Goal: Ask a question

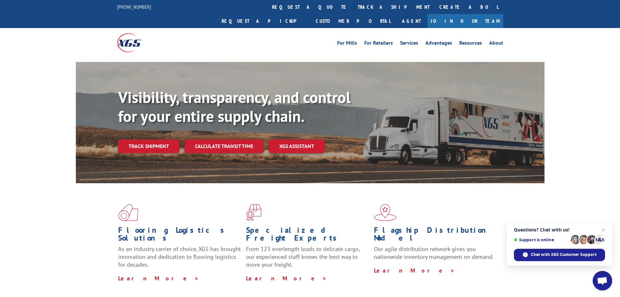
click at [601, 280] on span "Open chat" at bounding box center [602, 280] width 11 height 9
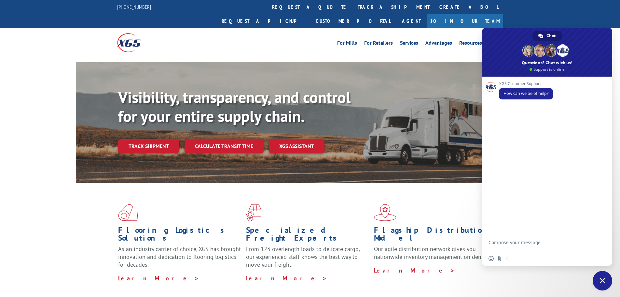
click at [529, 242] on textarea "Compose your message..." at bounding box center [540, 245] width 103 height 12
click at [530, 243] on textarea "Compose your message..." at bounding box center [540, 245] width 103 height 12
type textarea "HI"
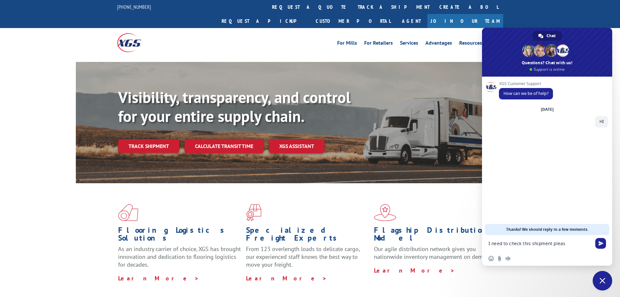
type textarea "I need to check this shipment please"
paste textarea "17501645"
type textarea "17501645"
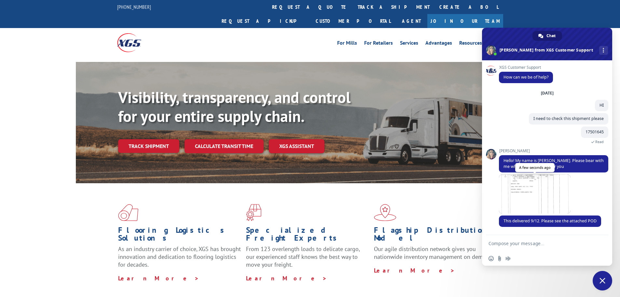
click at [533, 190] on span at bounding box center [535, 193] width 72 height 39
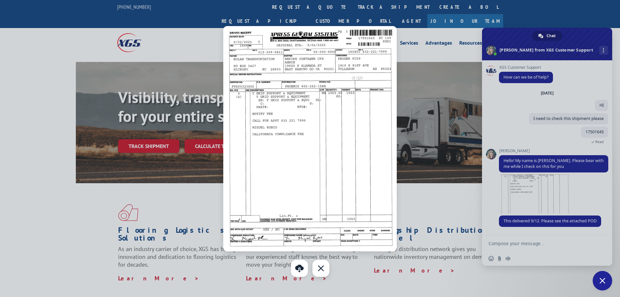
click at [318, 272] on div "Close" at bounding box center [320, 267] width 17 height 17
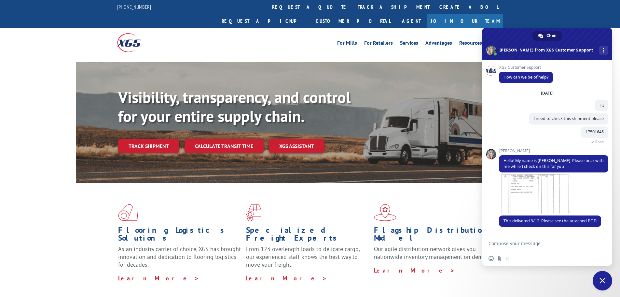
click at [525, 244] on textarea "Compose your message..." at bounding box center [540, 243] width 103 height 6
type textarea "Thanks"
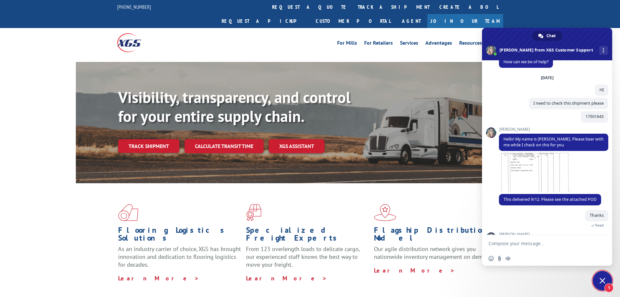
scroll to position [44, 0]
